Goal: Check status: Check status

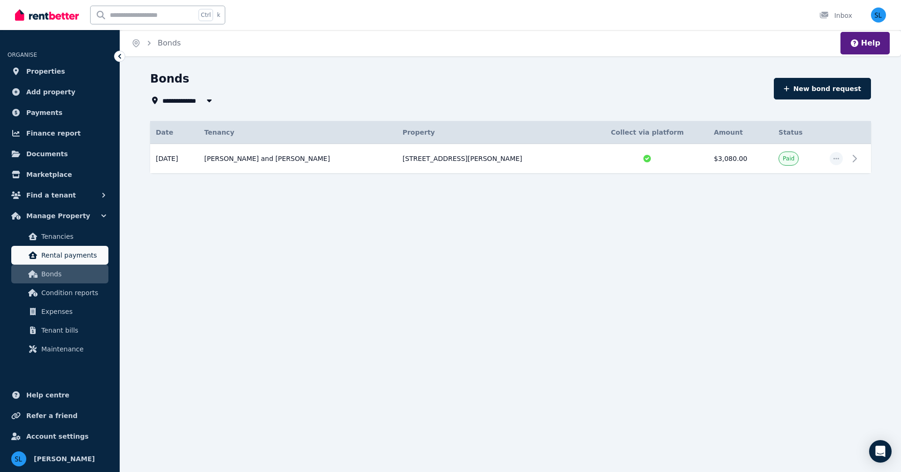
click at [63, 258] on span "Rental payments" at bounding box center [72, 255] width 63 height 11
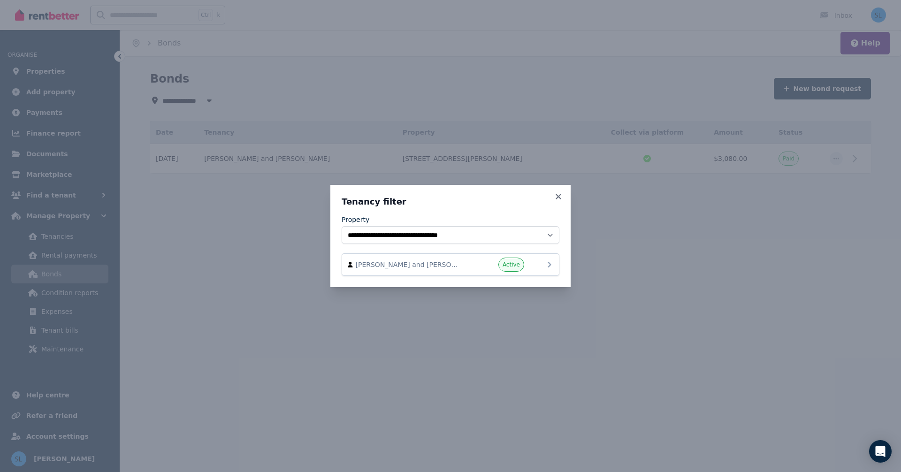
click at [422, 266] on span "[PERSON_NAME] and [PERSON_NAME]" at bounding box center [409, 264] width 107 height 9
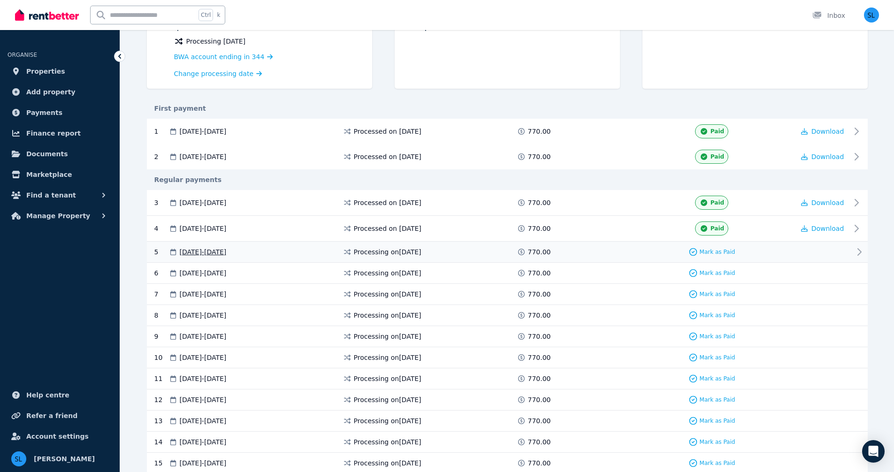
scroll to position [141, 0]
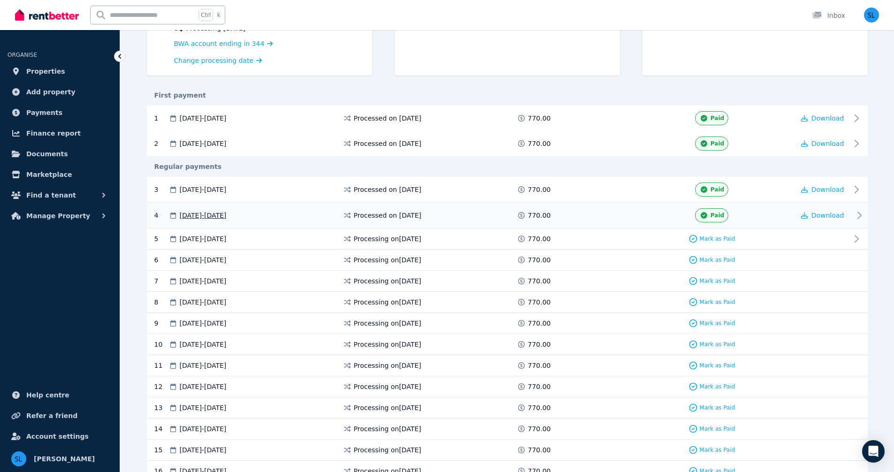
click at [859, 214] on icon at bounding box center [858, 215] width 11 height 11
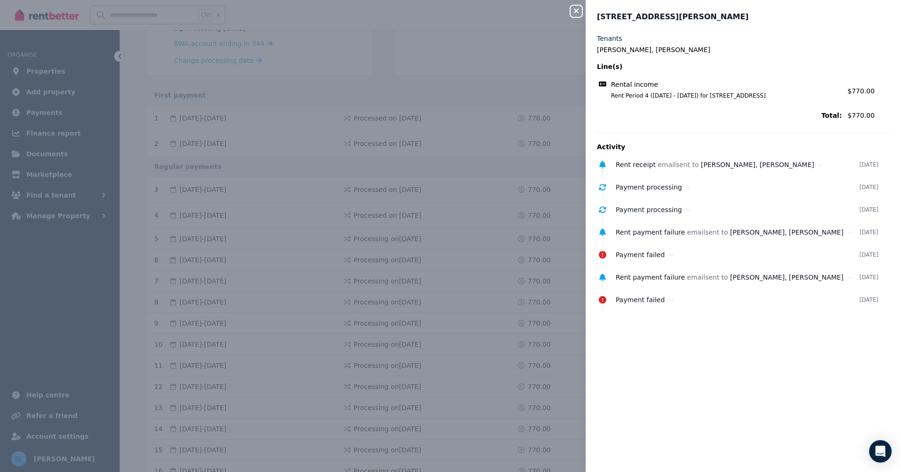
click at [577, 10] on icon "button" at bounding box center [576, 10] width 5 height 5
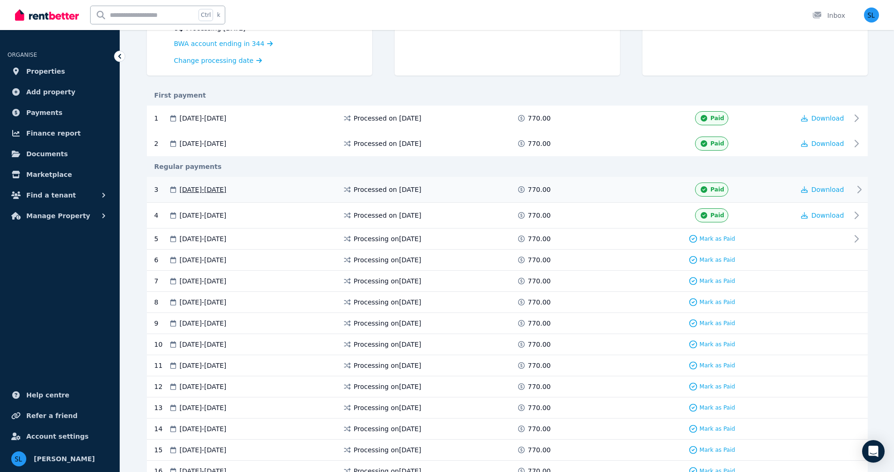
click at [859, 188] on icon at bounding box center [858, 189] width 11 height 11
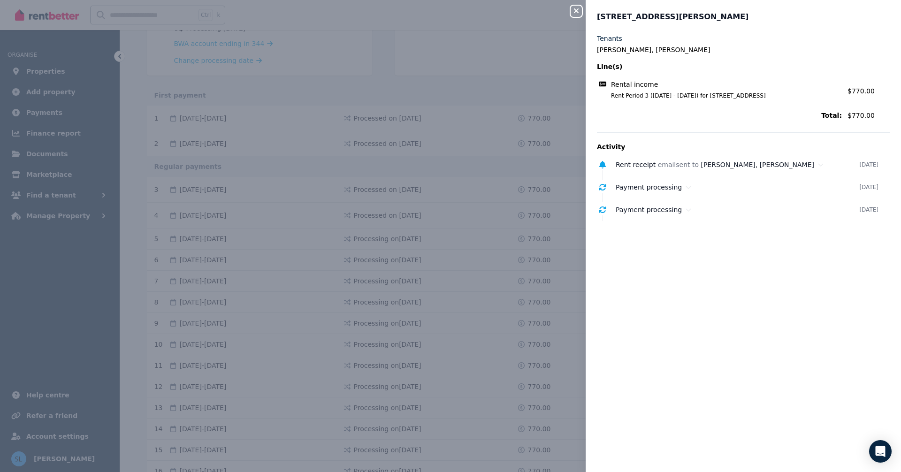
click at [574, 12] on icon "button" at bounding box center [576, 11] width 11 height 8
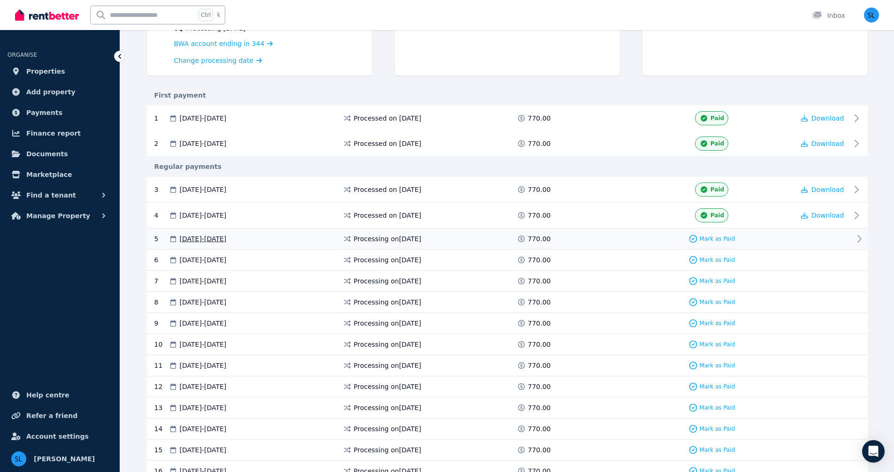
click at [859, 238] on icon at bounding box center [858, 238] width 11 height 11
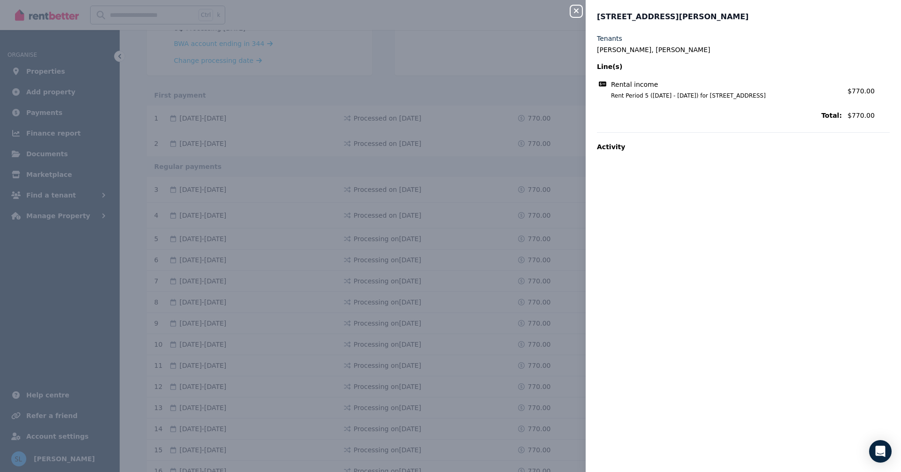
click at [578, 11] on icon "button" at bounding box center [576, 11] width 11 height 8
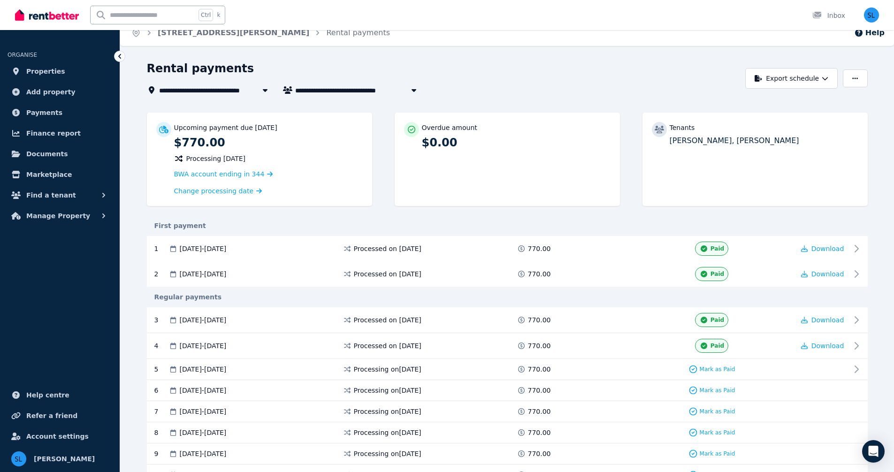
scroll to position [0, 0]
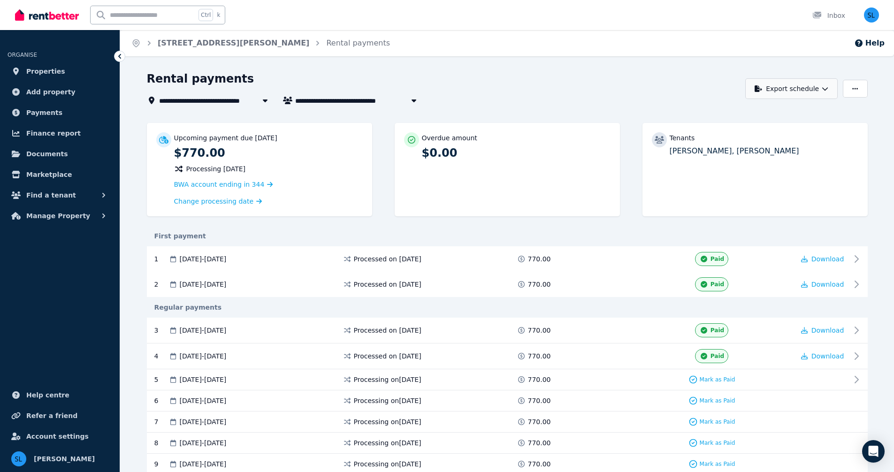
click at [828, 87] on icon "button" at bounding box center [825, 88] width 7 height 7
click at [507, 84] on div "Rental payments" at bounding box center [443, 80] width 593 height 18
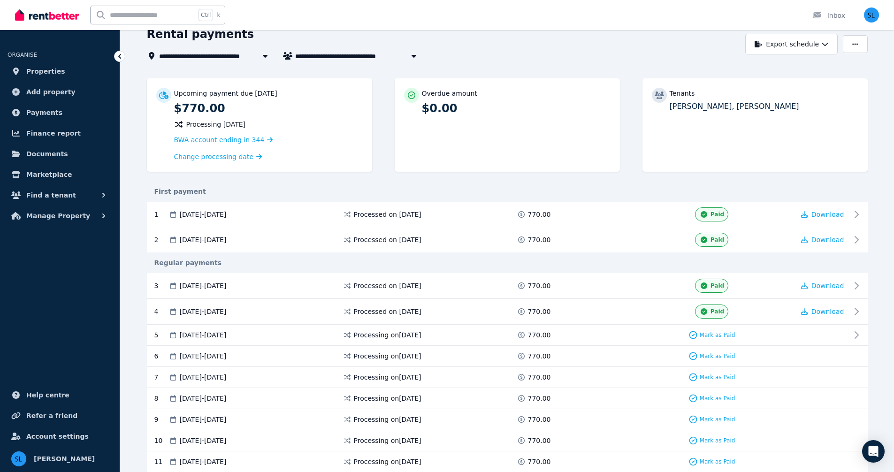
scroll to position [62, 0]
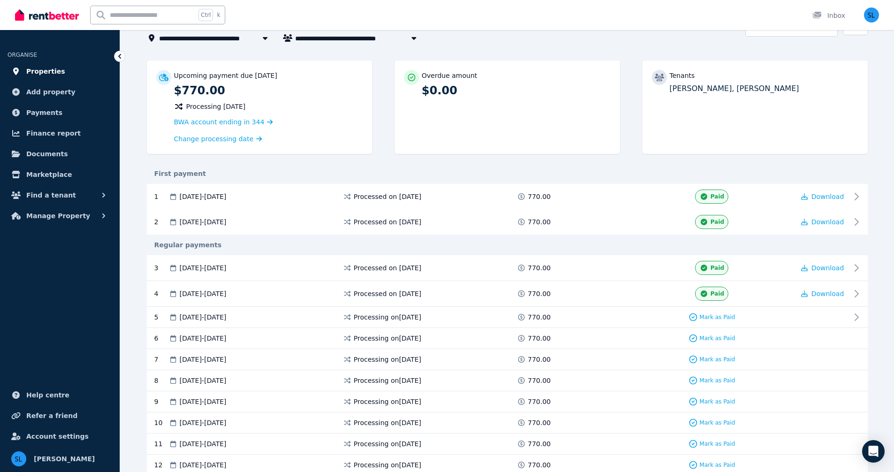
click at [37, 69] on span "Properties" at bounding box center [45, 71] width 39 height 11
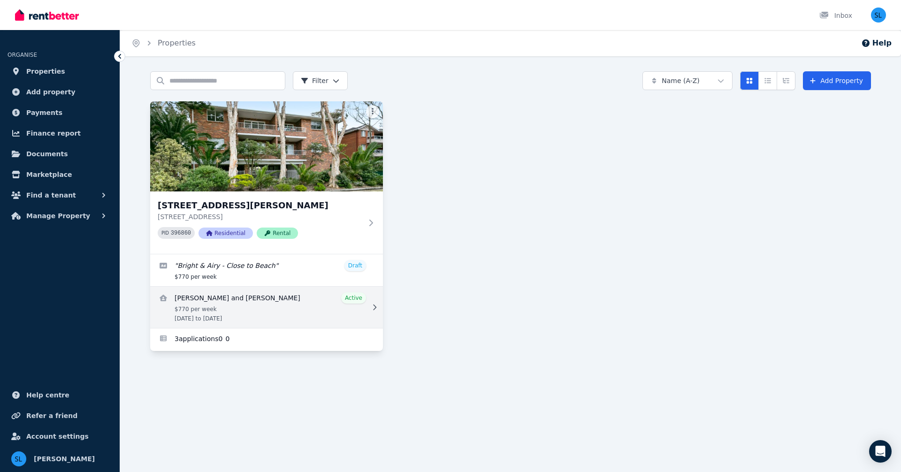
click at [255, 308] on link "View details for Brooke Barclay and Phoebe Chambers" at bounding box center [266, 307] width 233 height 41
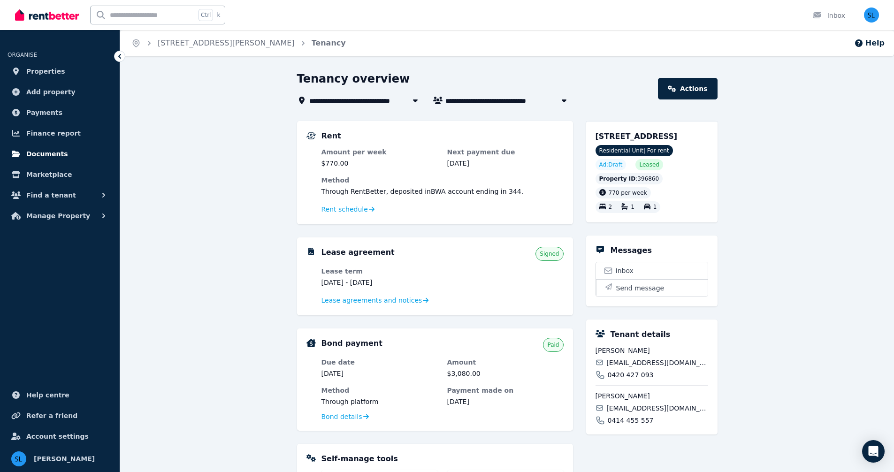
click at [48, 154] on span "Documents" at bounding box center [47, 153] width 42 height 11
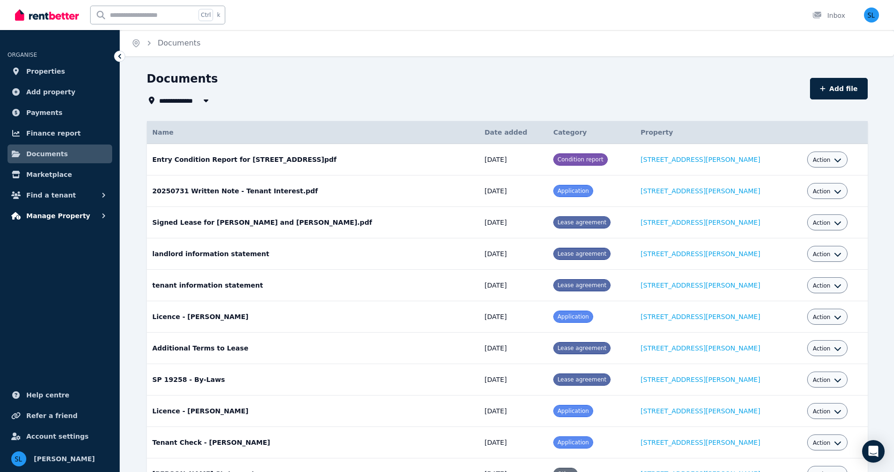
click at [53, 213] on span "Manage Property" at bounding box center [58, 215] width 64 height 11
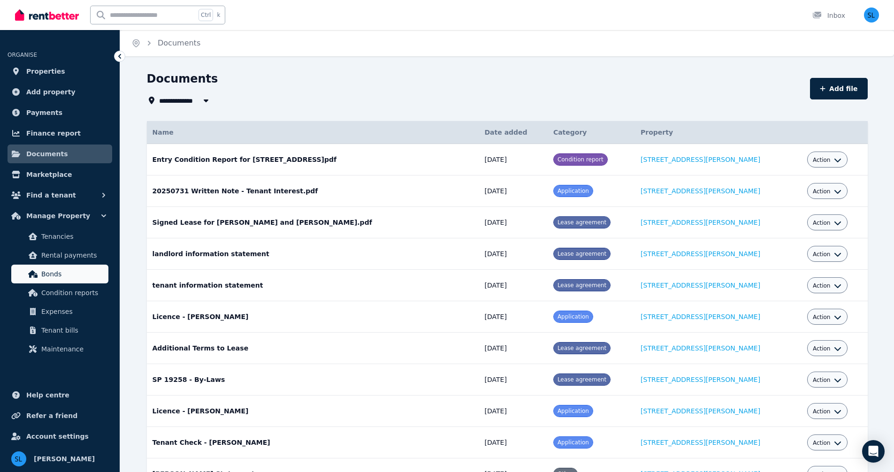
click at [49, 270] on span "Bonds" at bounding box center [72, 273] width 63 height 11
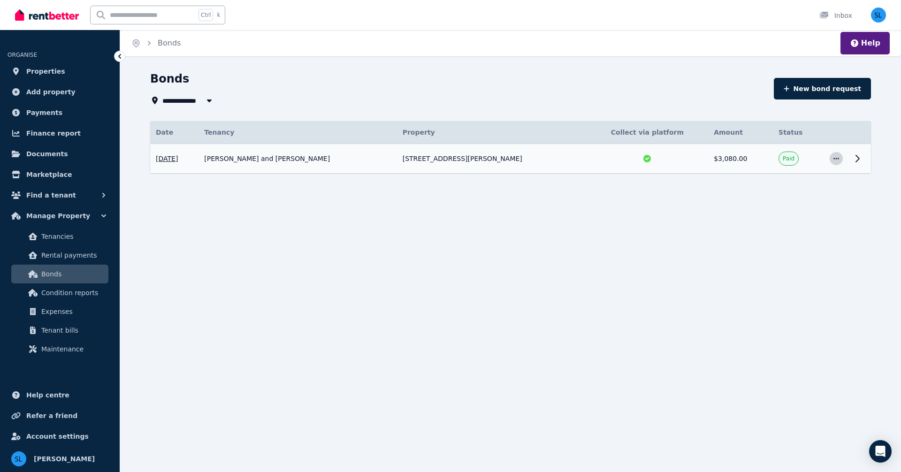
click at [837, 159] on icon "button" at bounding box center [836, 158] width 6 height 1
click at [804, 184] on span "View details" at bounding box center [805, 183] width 60 height 11
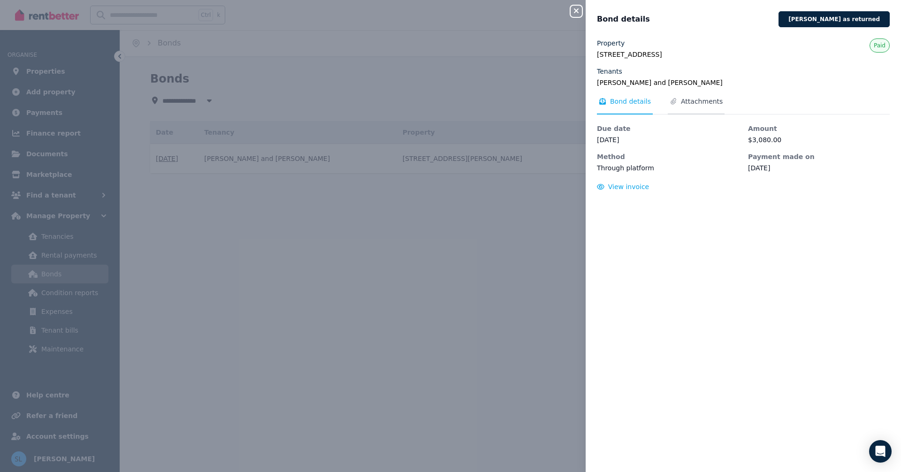
click at [696, 100] on span "Attachments" at bounding box center [702, 101] width 42 height 9
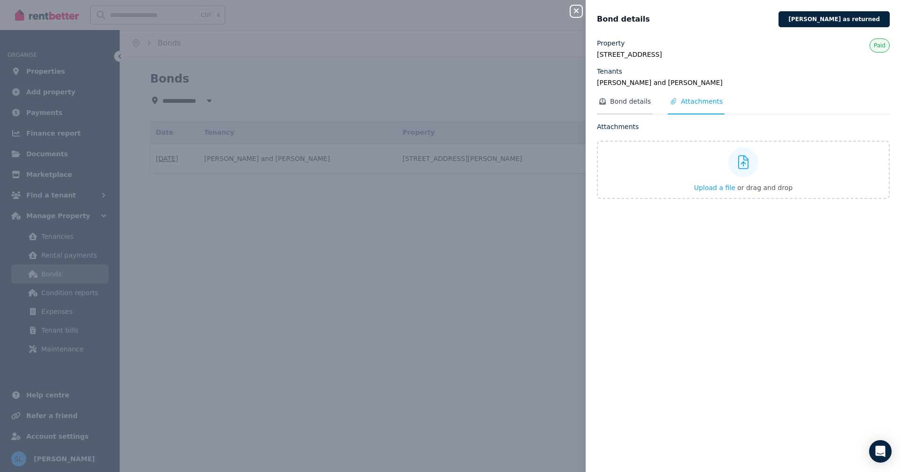
click at [625, 100] on span "Bond details" at bounding box center [630, 101] width 41 height 9
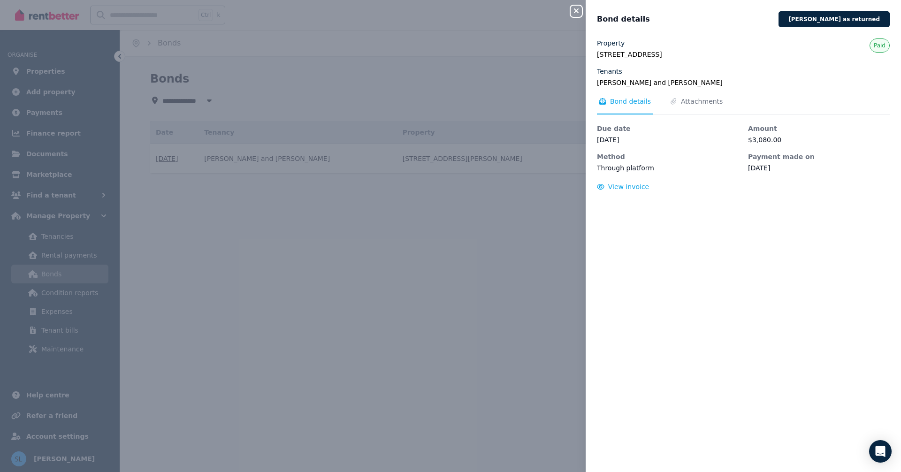
click at [576, 10] on icon "button" at bounding box center [576, 11] width 11 height 8
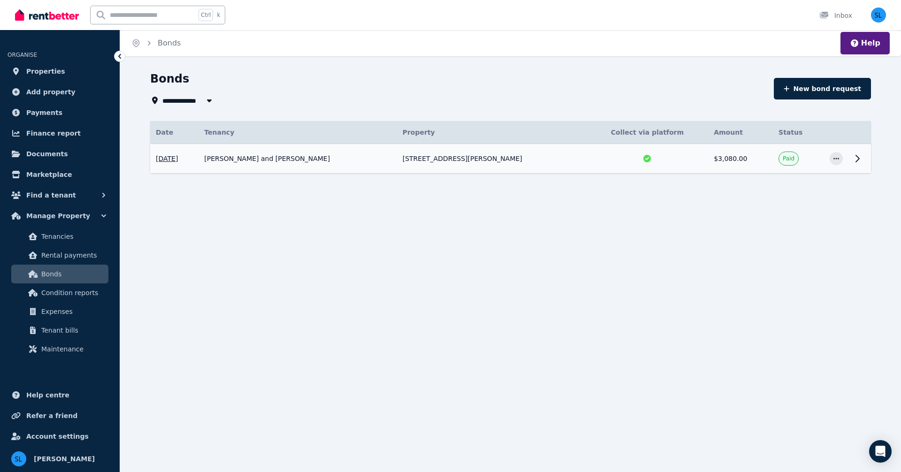
click at [790, 159] on span "Paid" at bounding box center [789, 159] width 12 height 8
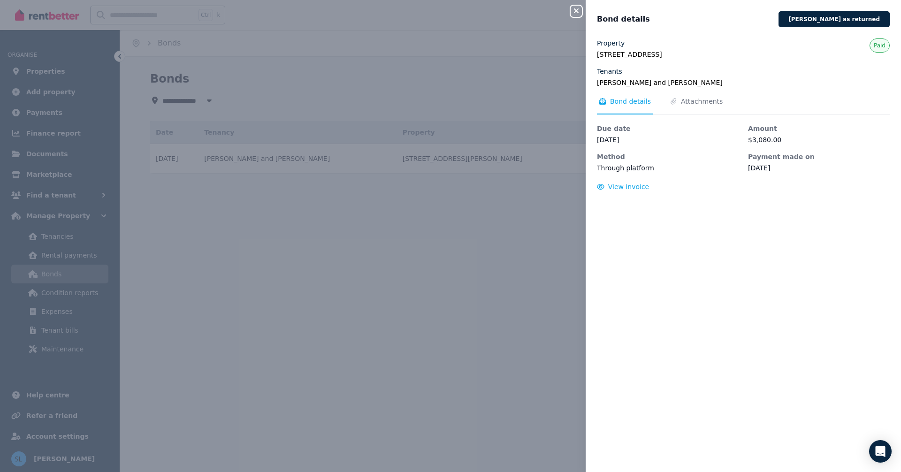
click at [578, 12] on icon "button" at bounding box center [576, 11] width 11 height 8
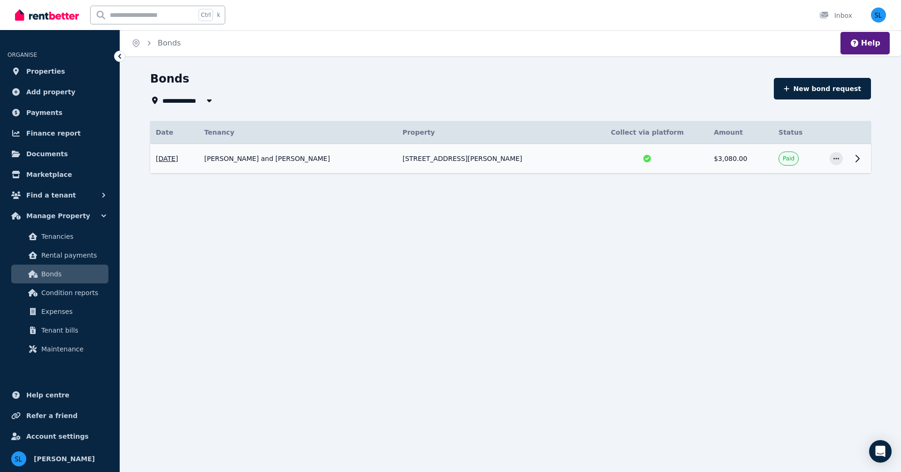
click at [857, 159] on icon at bounding box center [857, 158] width 11 height 11
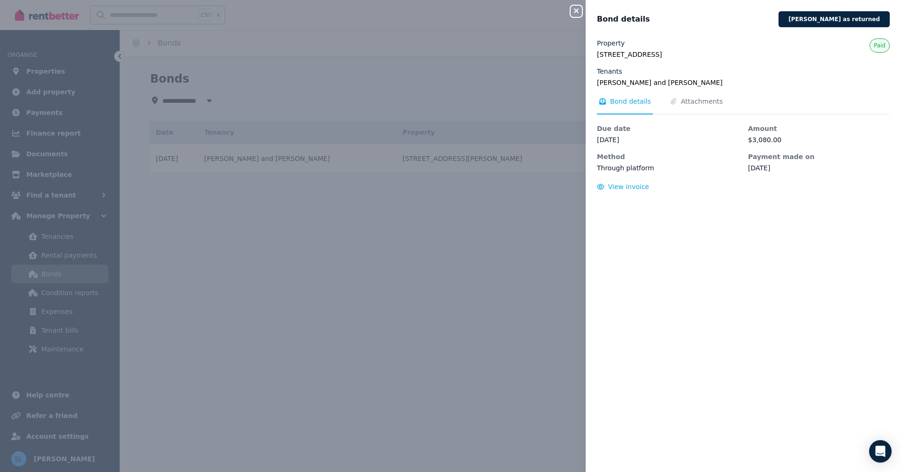
click at [577, 9] on icon "button" at bounding box center [576, 11] width 11 height 8
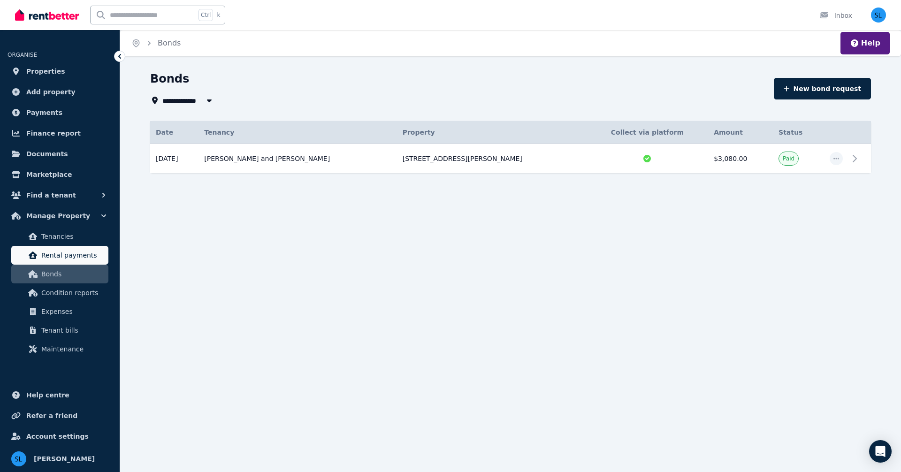
click at [52, 259] on span "Rental payments" at bounding box center [72, 255] width 63 height 11
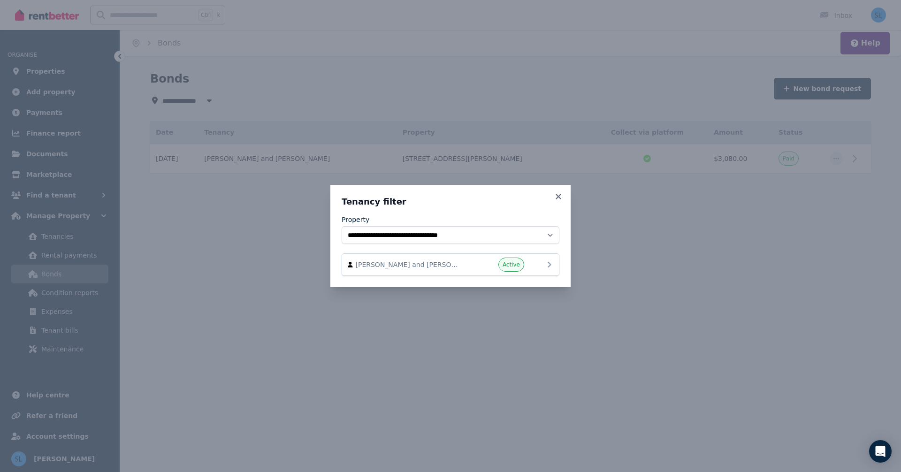
click at [391, 265] on span "[PERSON_NAME] and [PERSON_NAME]" at bounding box center [409, 264] width 107 height 9
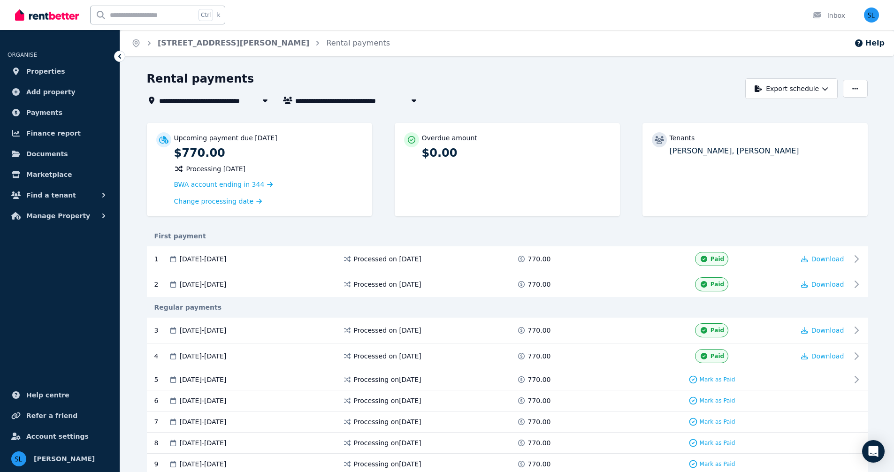
click at [492, 92] on div "**********" at bounding box center [443, 88] width 593 height 35
